Goal: Task Accomplishment & Management: Use online tool/utility

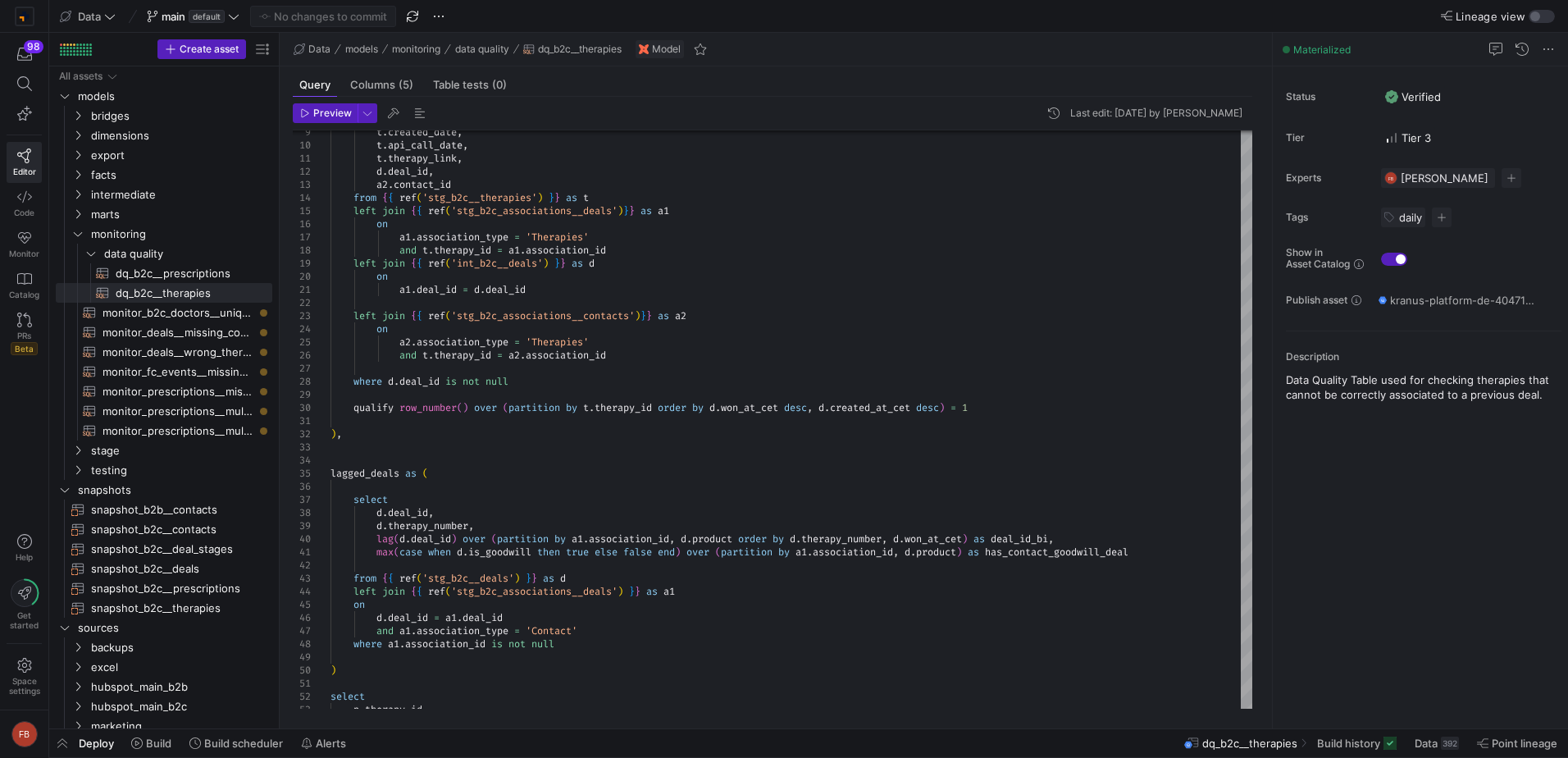
click at [655, 47] on div "Model" at bounding box center [660, 49] width 48 height 18
type textarea "t.therapy_link, [DOMAIN_NAME]_id, [DOMAIN_NAME]_id from {{ ref('stg_b2c__therap…"
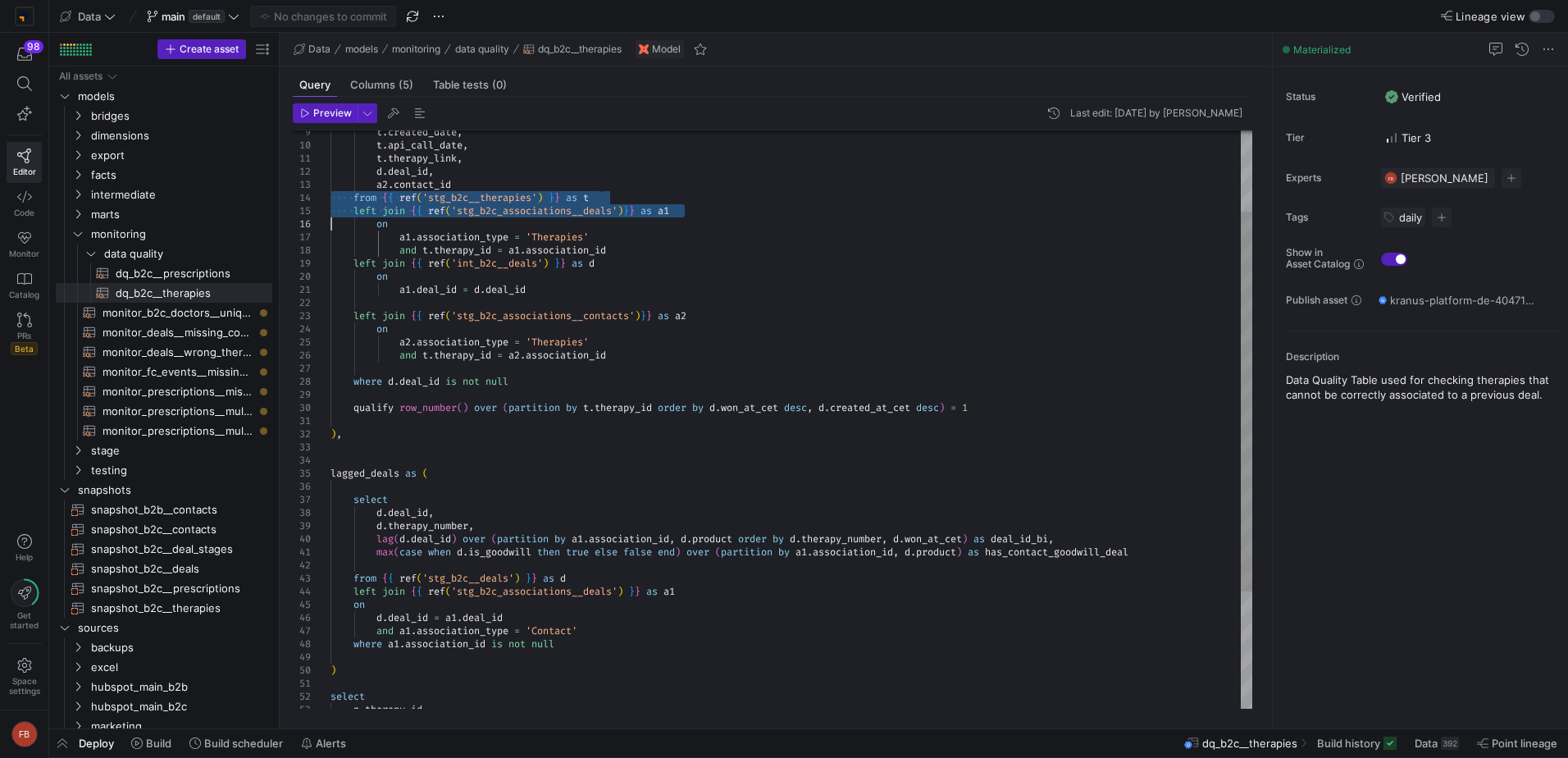
drag, startPoint x: 297, startPoint y: 194, endPoint x: 307, endPoint y: 222, distance: 29.7
click at [331, 222] on div "t . created_date , t . api_call_date , t . therapy_link , d . deal_id , a2 . co…" at bounding box center [792, 447] width 922 height 880
click at [385, 209] on div "t . created_date , t . api_call_date , t . therapy_link , d . deal_id , a2 . co…" at bounding box center [792, 447] width 922 height 880
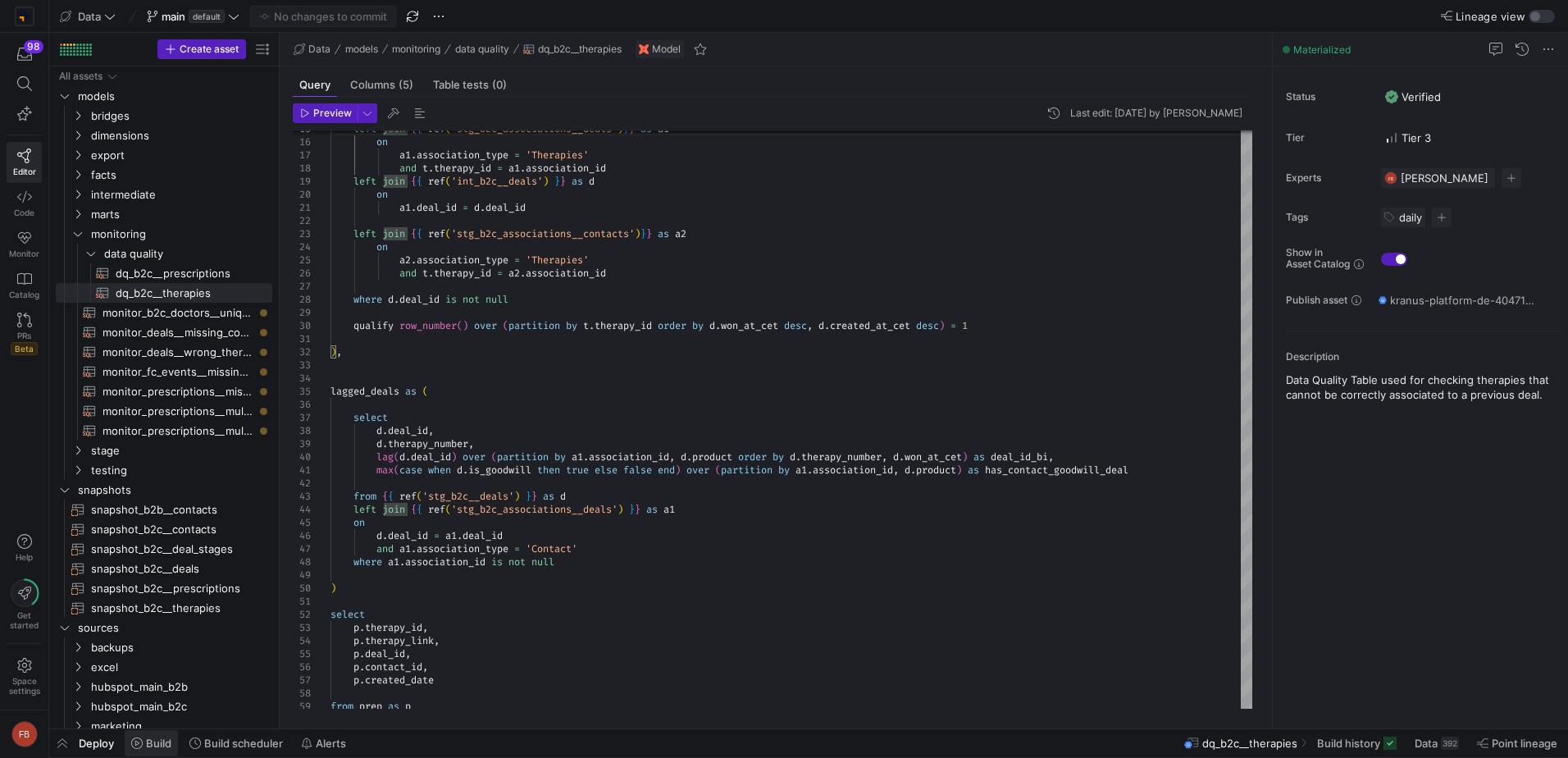
click at [155, 742] on span "Build" at bounding box center [159, 744] width 25 height 13
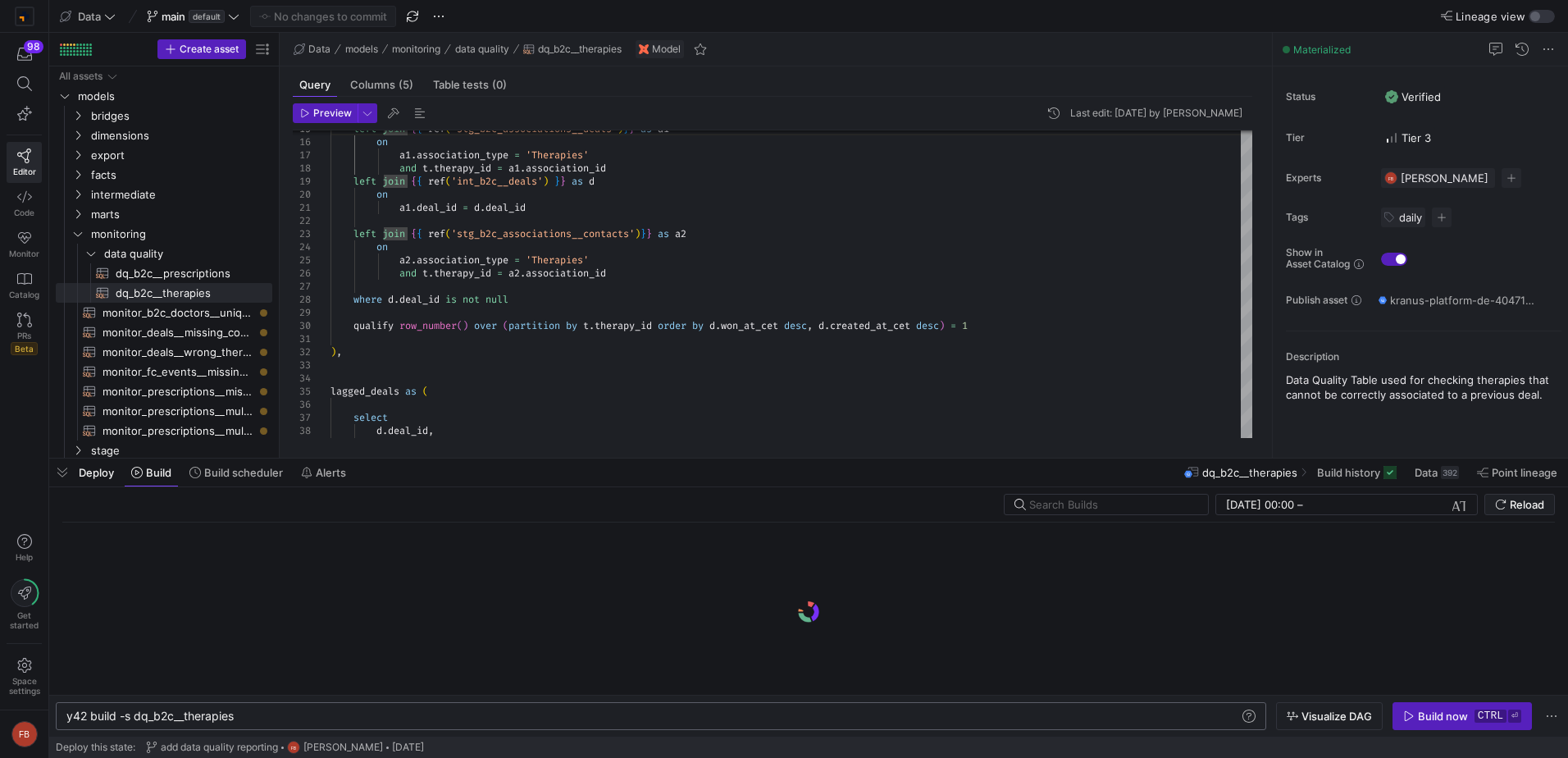
click at [285, 712] on div "y42 build -s dq_b2c__therapies" at bounding box center [653, 716] width 1174 height 13
click at [239, 720] on div "y42 build -s dq_b2c__therapies" at bounding box center [653, 716] width 1174 height 13
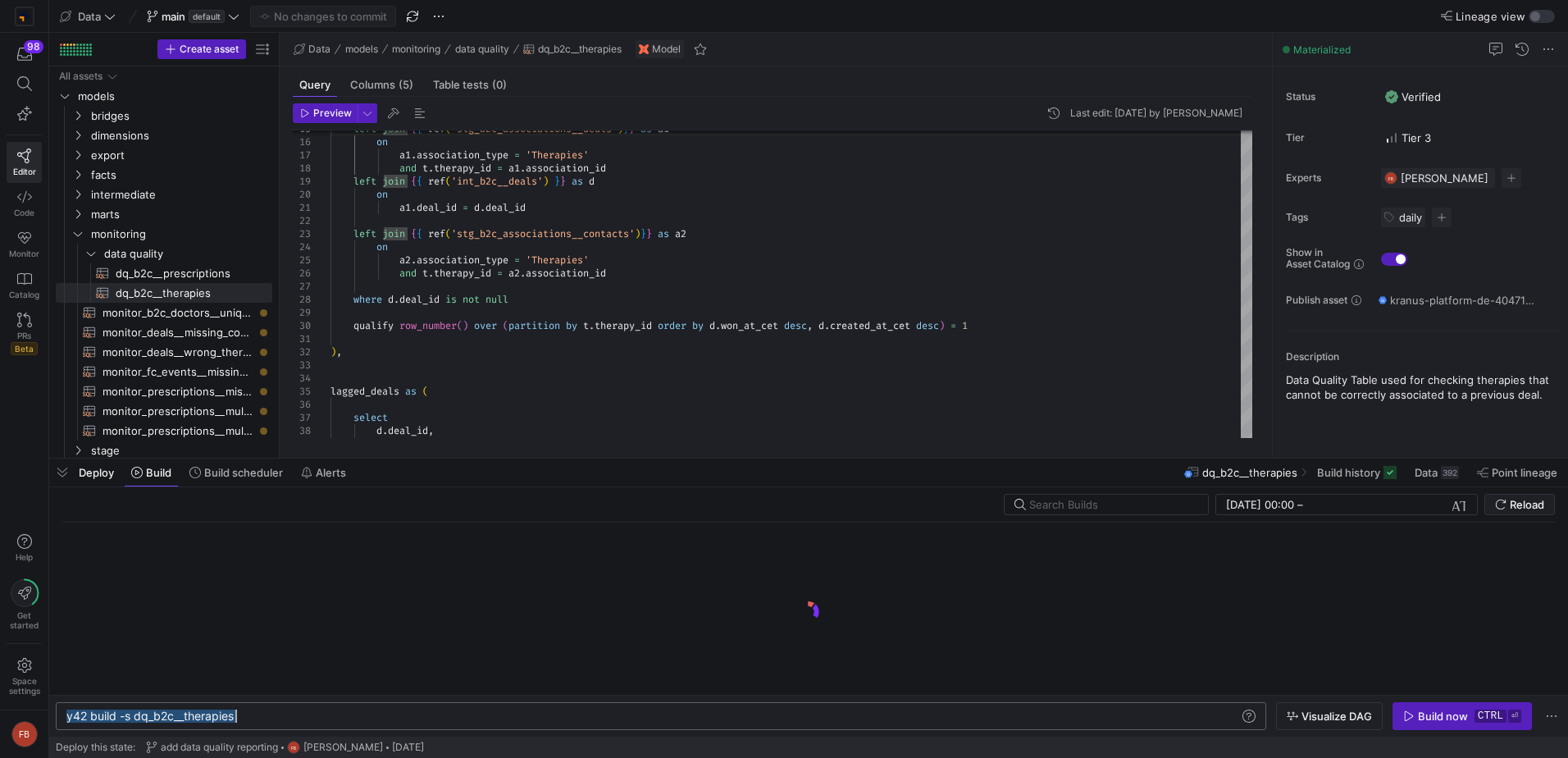
type textarea "y42 build --models tag:targets"
click at [1463, 722] on div "Build now" at bounding box center [1444, 716] width 50 height 13
